Goal: Task Accomplishment & Management: Use online tool/utility

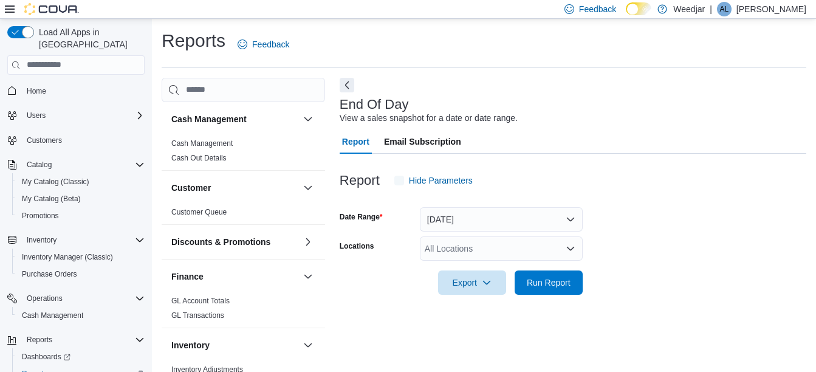
scroll to position [19, 0]
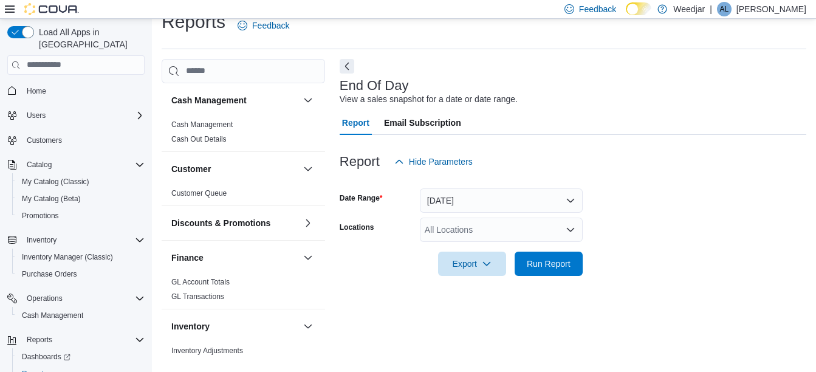
click at [756, 132] on div "Report Email Subscription" at bounding box center [573, 123] width 467 height 24
click at [499, 205] on button "[DATE]" at bounding box center [501, 200] width 163 height 24
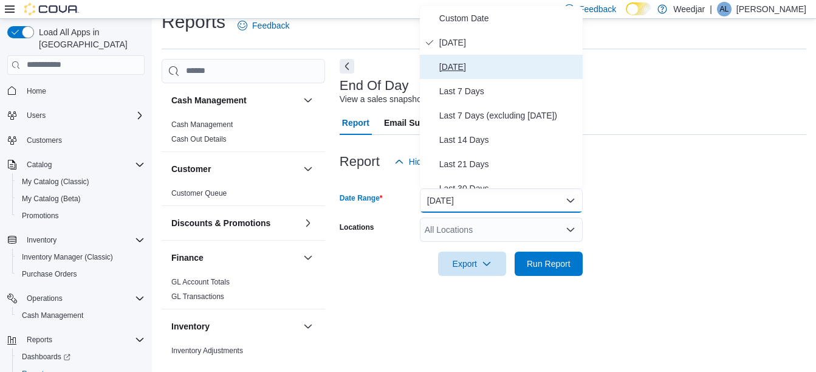
click at [454, 67] on span "[DATE]" at bounding box center [508, 67] width 139 height 15
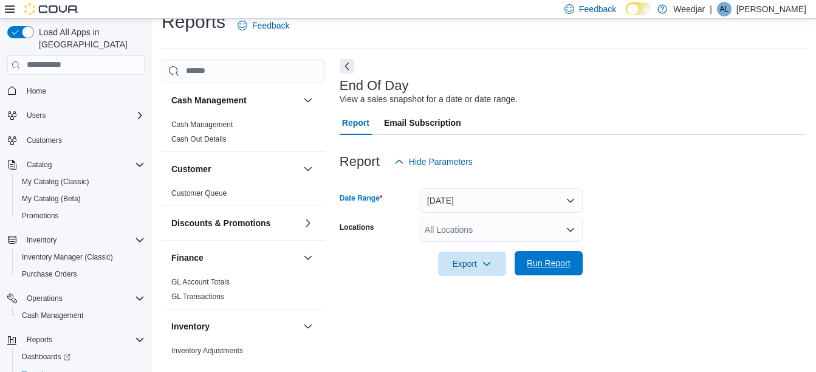
click at [555, 274] on span "Run Report" at bounding box center [548, 263] width 53 height 24
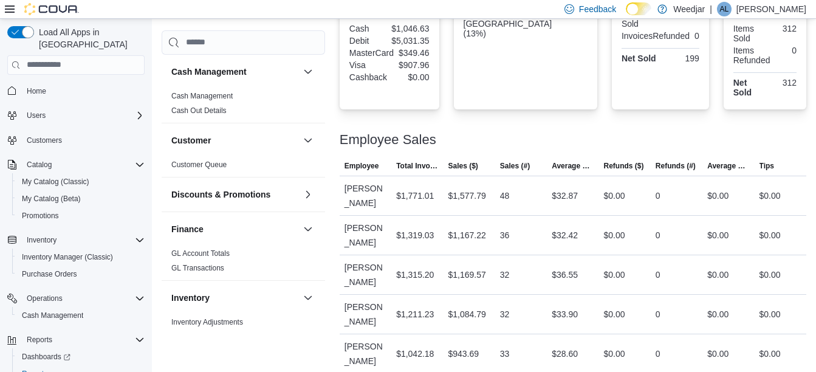
scroll to position [482, 0]
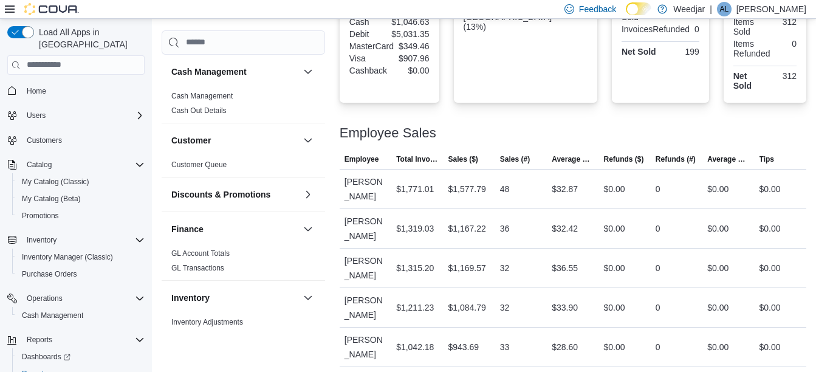
click at [767, 10] on p "[PERSON_NAME]" at bounding box center [771, 9] width 70 height 15
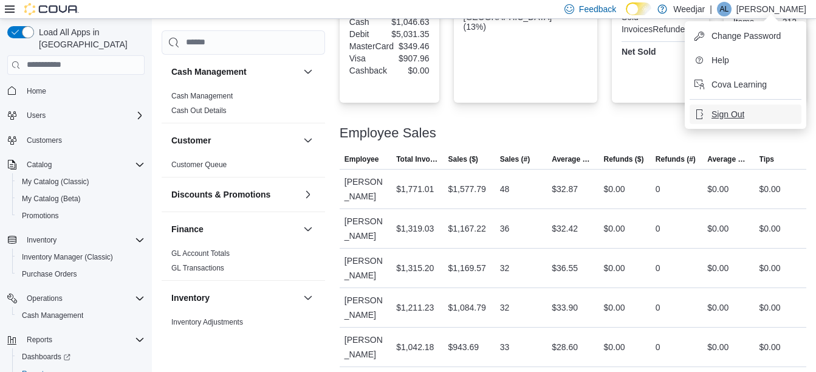
click at [727, 118] on span "Sign Out" at bounding box center [727, 114] width 33 height 12
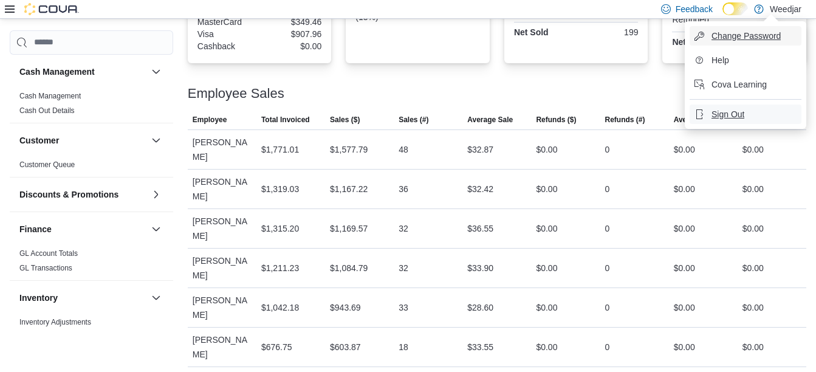
scroll to position [400, 0]
